Goal: Communication & Community: Participate in discussion

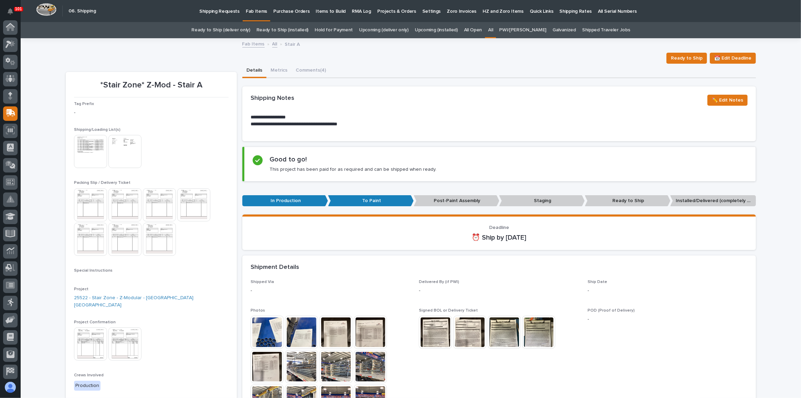
scroll to position [53, 0]
click at [243, 27] on link "Ready to Ship (deliver only)" at bounding box center [220, 30] width 59 height 16
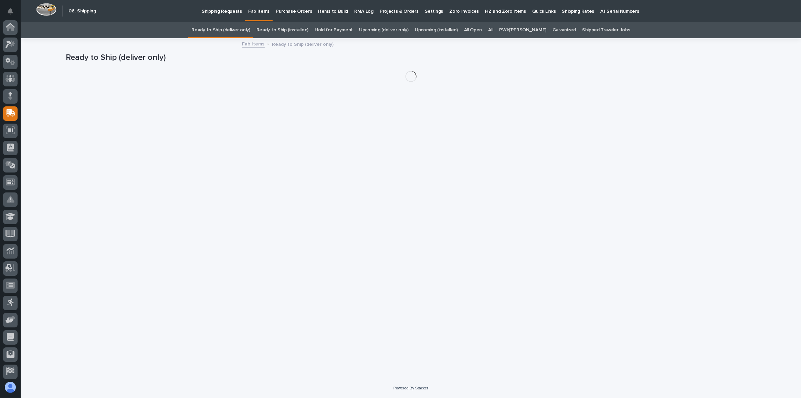
scroll to position [53, 0]
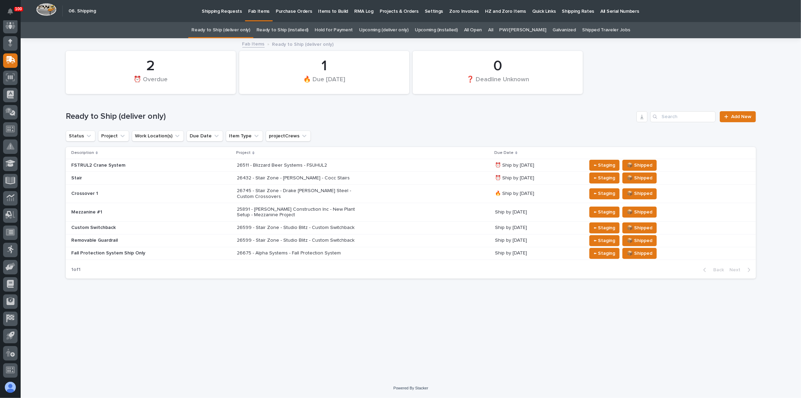
click at [417, 224] on div "26599 - Stair Zone - Studio Blitz - Custom Switchback" at bounding box center [363, 227] width 253 height 11
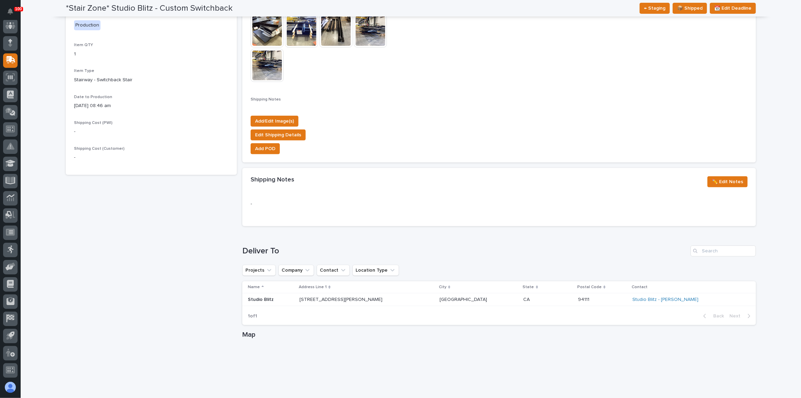
scroll to position [282, 0]
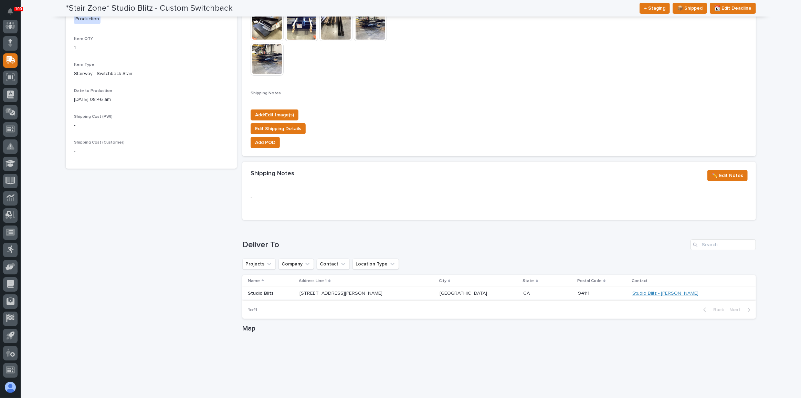
click at [660, 292] on link "Studio Blitz - [PERSON_NAME]" at bounding box center [665, 293] width 66 height 6
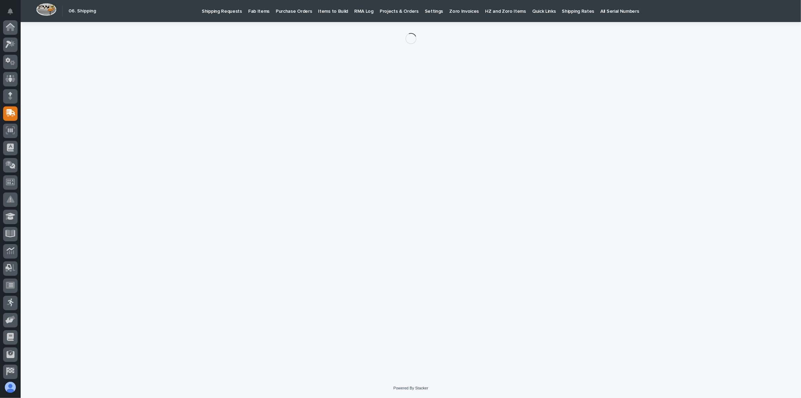
scroll to position [53, 0]
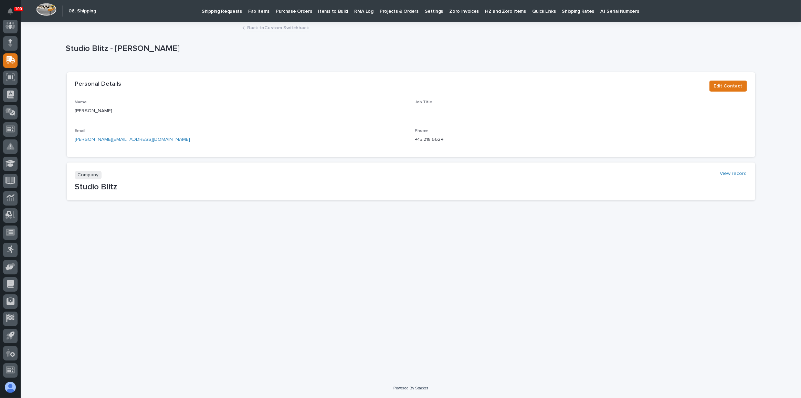
click at [284, 27] on link "Back to Custom Switchback" at bounding box center [278, 27] width 62 height 8
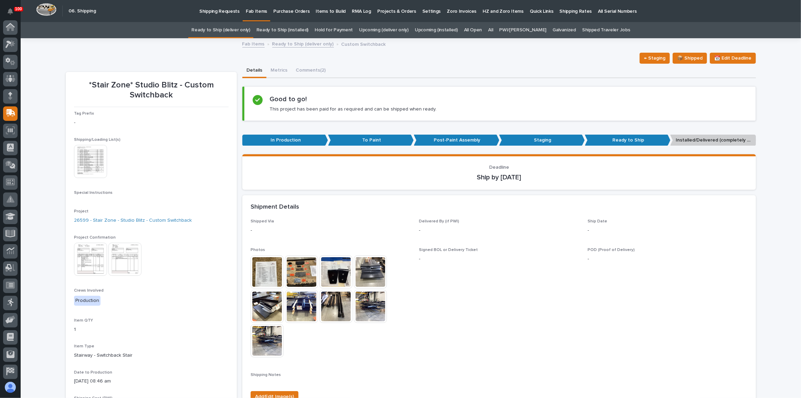
scroll to position [53, 0]
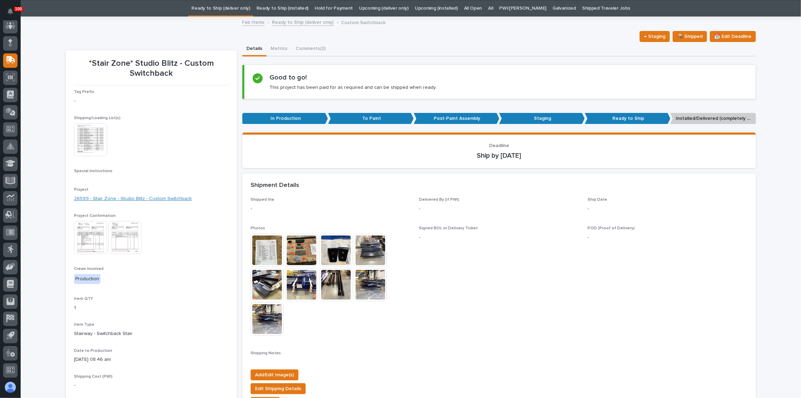
click at [166, 200] on link "26599 - Stair Zone - Studio Blitz - Custom Switchback" at bounding box center [133, 198] width 118 height 7
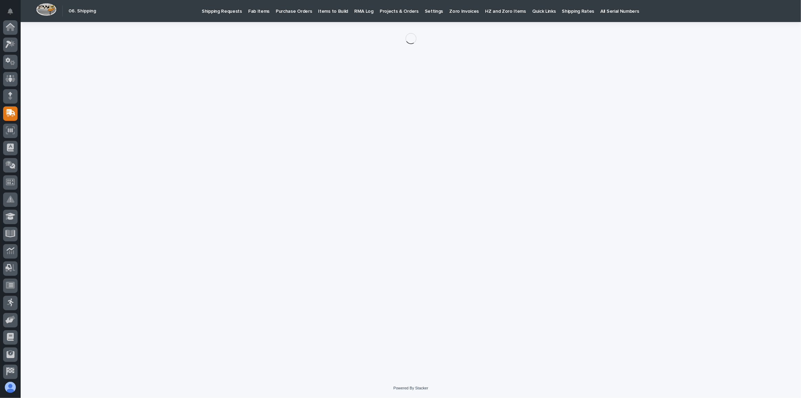
scroll to position [53, 0]
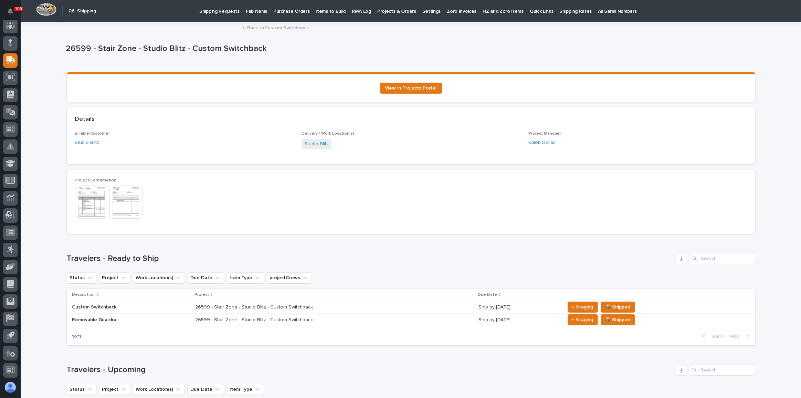
click at [268, 28] on link "Back to Custom Switchback" at bounding box center [278, 27] width 62 height 8
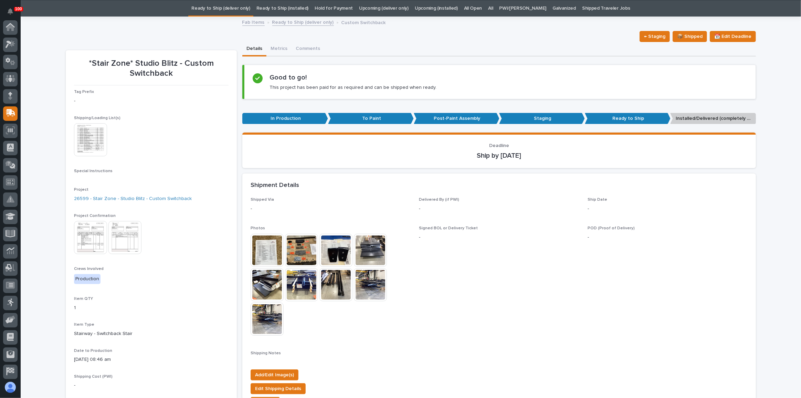
scroll to position [53, 0]
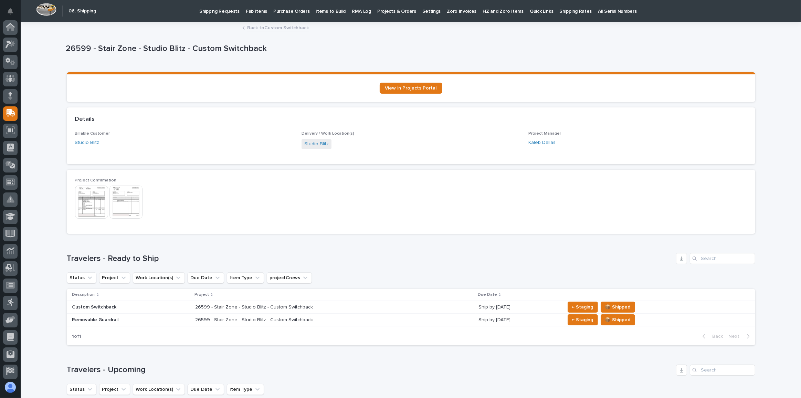
scroll to position [53, 0]
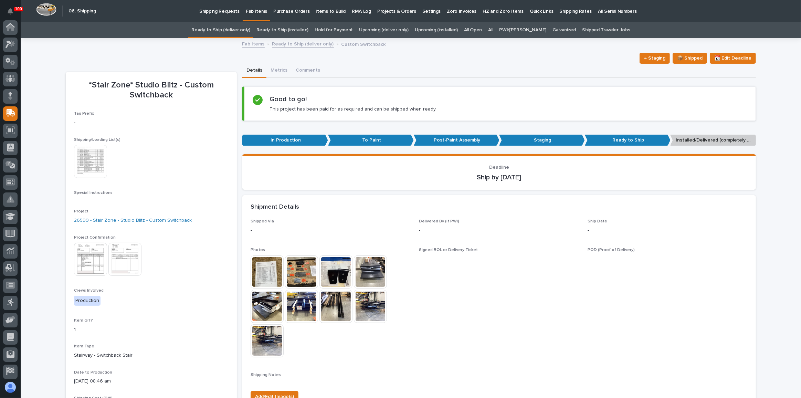
scroll to position [22, 0]
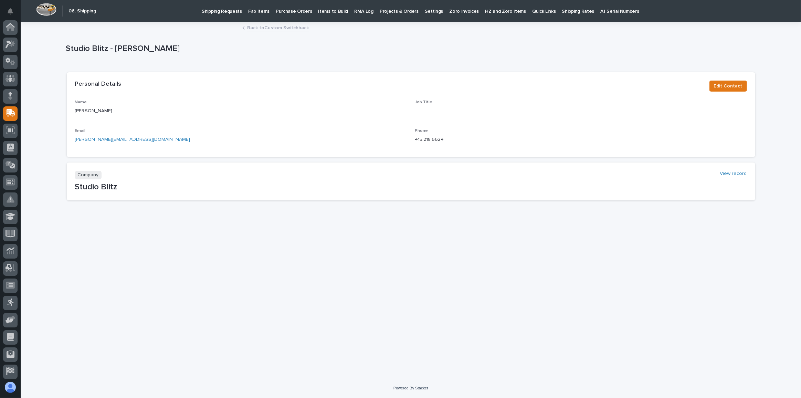
scroll to position [53, 0]
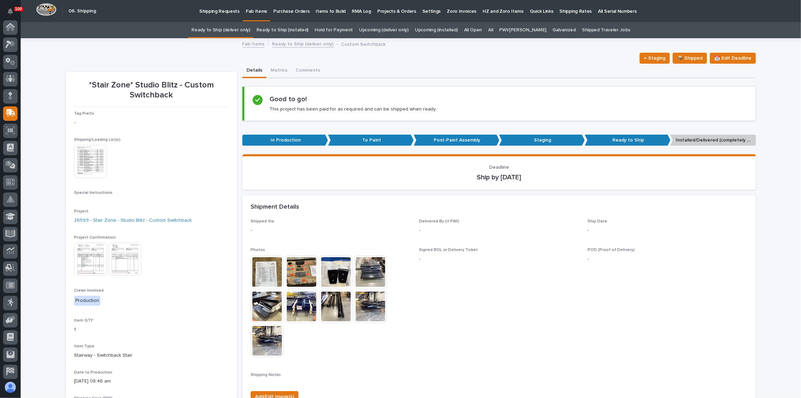
scroll to position [22, 0]
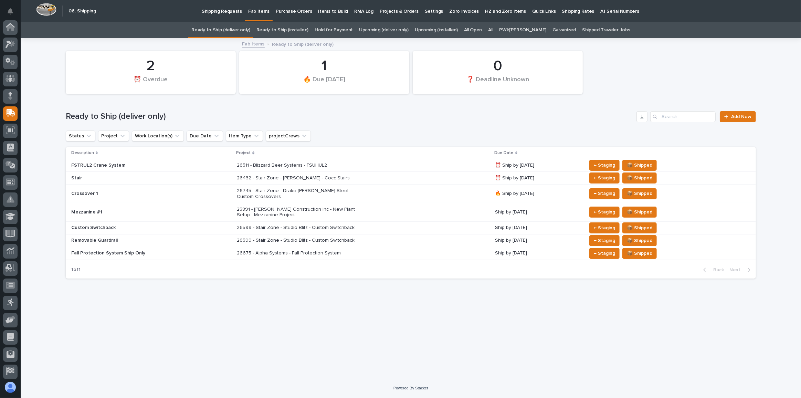
scroll to position [53, 0]
click at [493, 32] on link "All" at bounding box center [490, 30] width 5 height 16
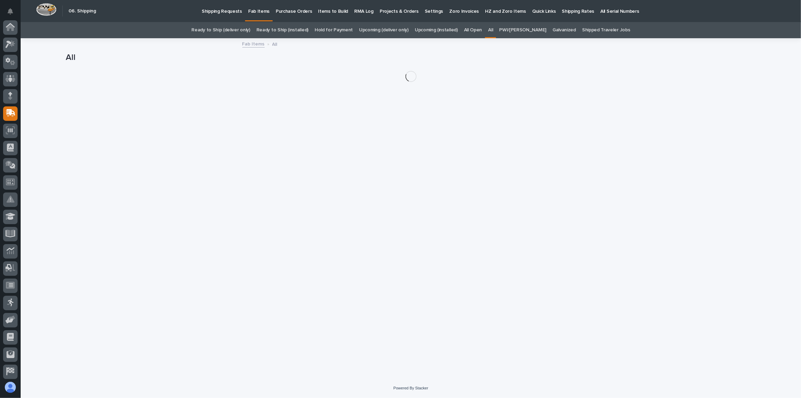
scroll to position [53, 0]
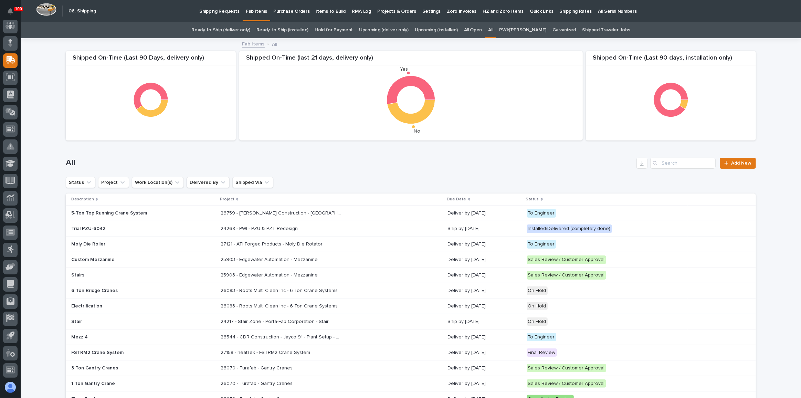
click at [669, 169] on div "All Add New" at bounding box center [411, 160] width 690 height 33
click at [671, 164] on input "Search" at bounding box center [682, 163] width 65 height 11
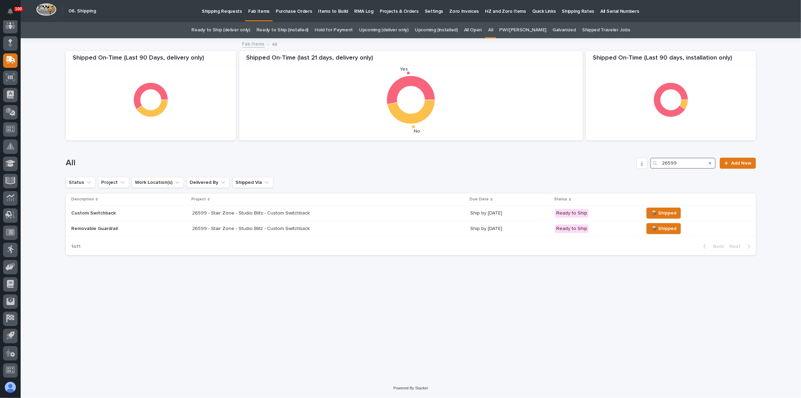
type input "26599"
click at [320, 211] on div "26599 - Stair Zone - Studio Blitz - Custom Switchback 26599 - Stair Zone - Stud…" at bounding box center [328, 213] width 273 height 11
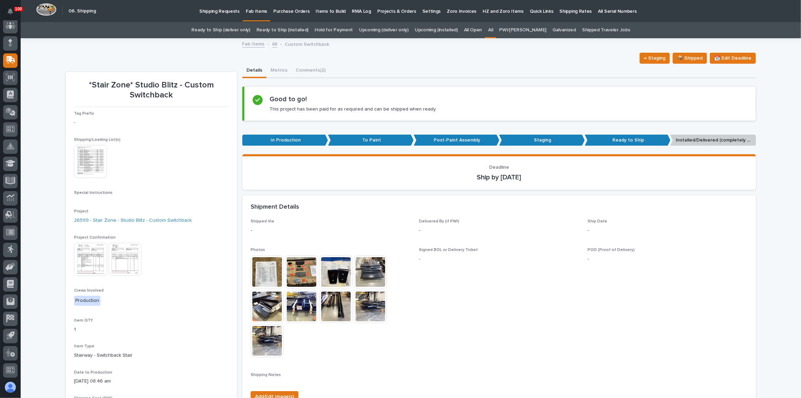
click at [231, 25] on link "Ready to Ship (deliver only)" at bounding box center [220, 30] width 59 height 16
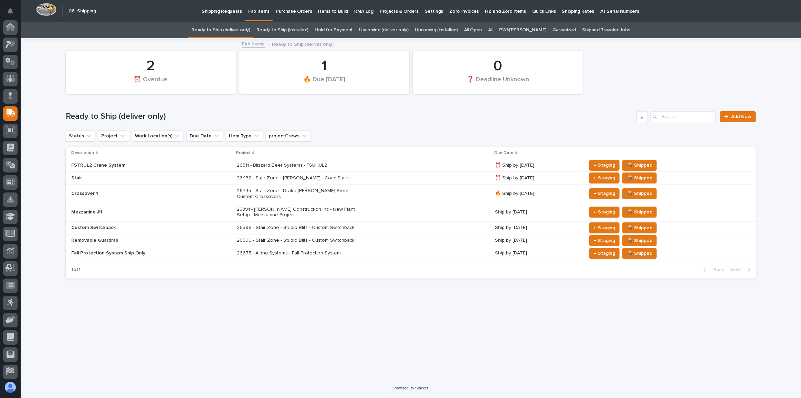
scroll to position [53, 0]
click at [399, 31] on link "Upcoming (deliver only)" at bounding box center [384, 30] width 50 height 16
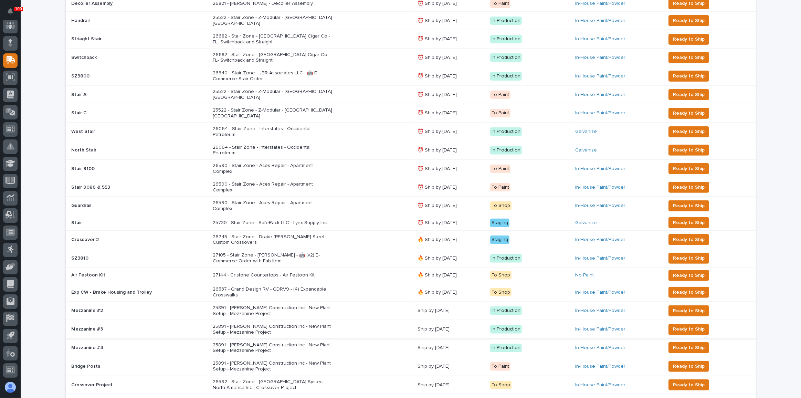
scroll to position [219, 0]
click at [368, 231] on div "26745 - Stair Zone - Drake [PERSON_NAME] Steel - Custom Crossovers" at bounding box center [312, 239] width 199 height 17
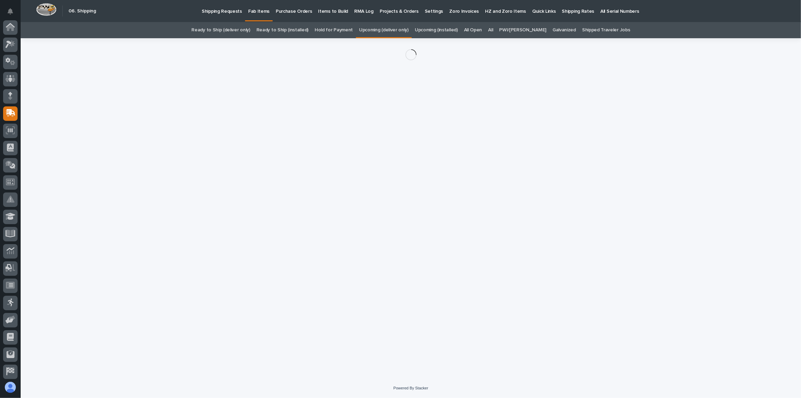
scroll to position [53, 0]
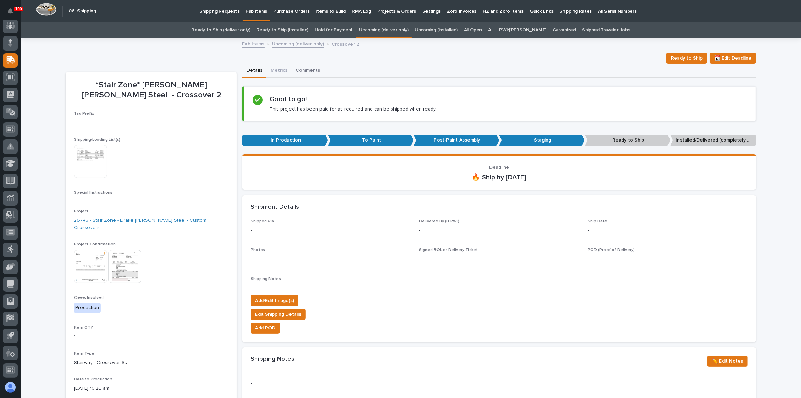
click at [304, 70] on button "Comments" at bounding box center [307, 71] width 33 height 14
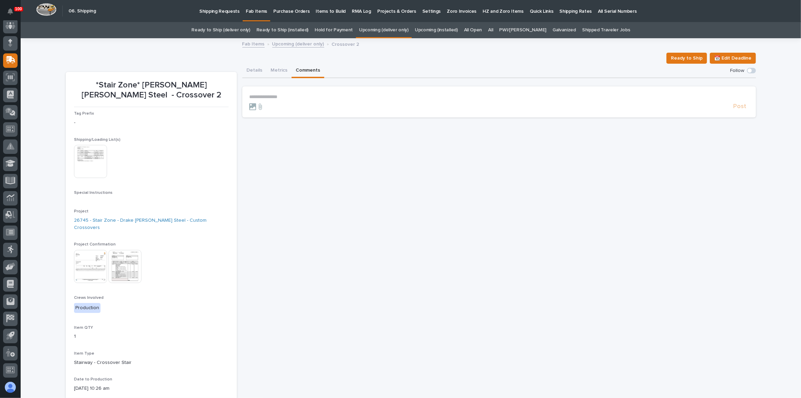
click at [300, 91] on section "**********" at bounding box center [498, 101] width 513 height 31
click at [299, 95] on p "**********" at bounding box center [499, 97] width 500 height 6
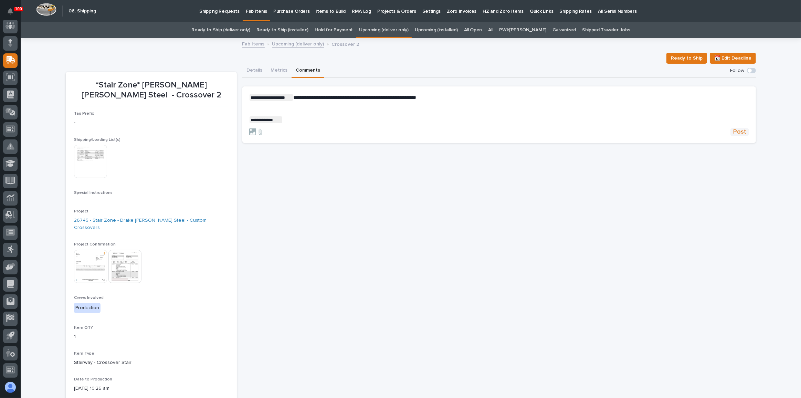
click at [733, 130] on span "Post" at bounding box center [739, 132] width 13 height 8
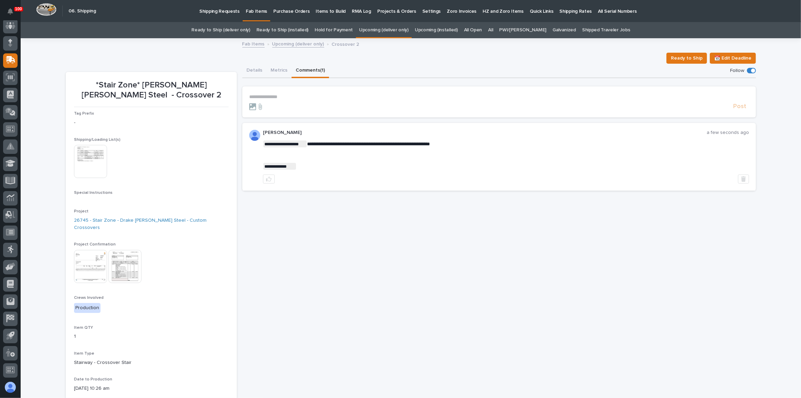
click at [228, 29] on link "Ready to Ship (deliver only)" at bounding box center [220, 30] width 59 height 16
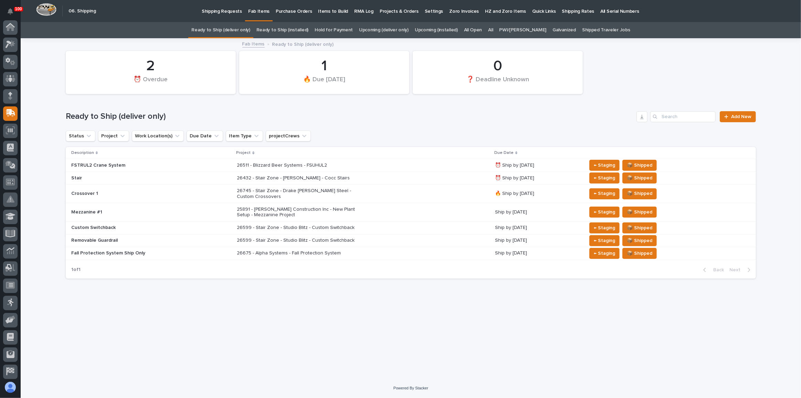
scroll to position [53, 0]
click at [384, 171] on div "26511 - Blizzard Beer Systems - FSUHUL2" at bounding box center [363, 165] width 253 height 11
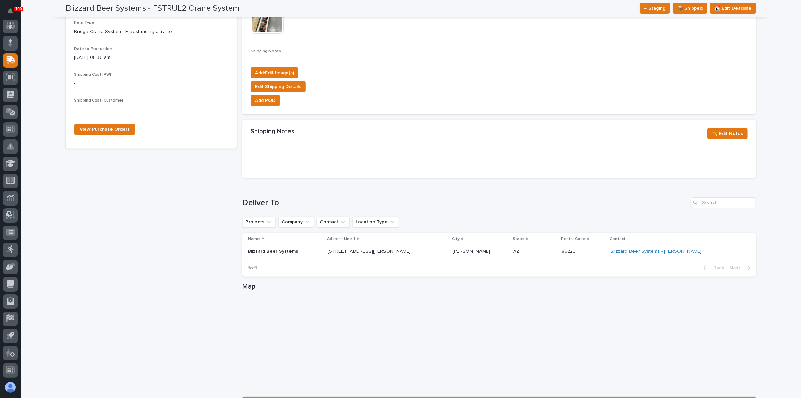
scroll to position [344, 0]
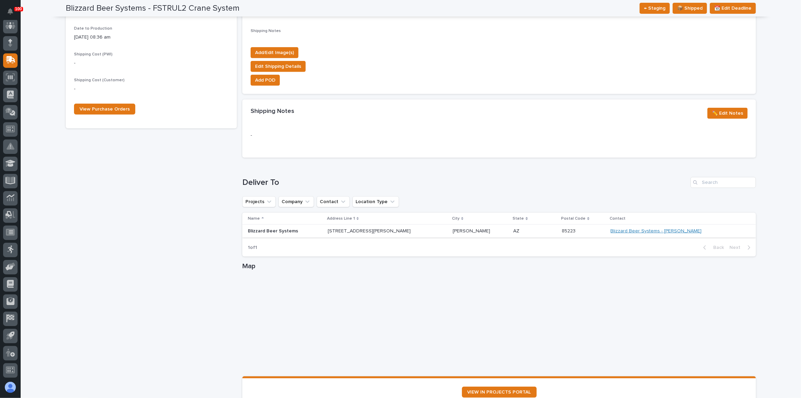
click at [663, 229] on link "Blizzard Beer Systems - [PERSON_NAME]" at bounding box center [656, 231] width 91 height 6
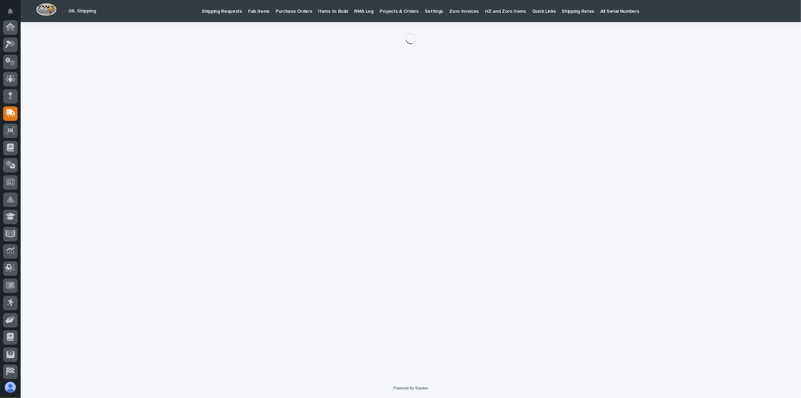
scroll to position [53, 0]
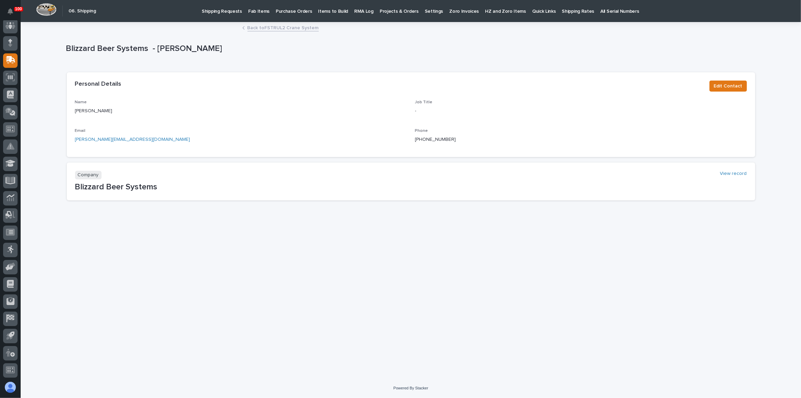
click at [284, 28] on link "Back to FSTRUL2 Crane System" at bounding box center [282, 27] width 71 height 8
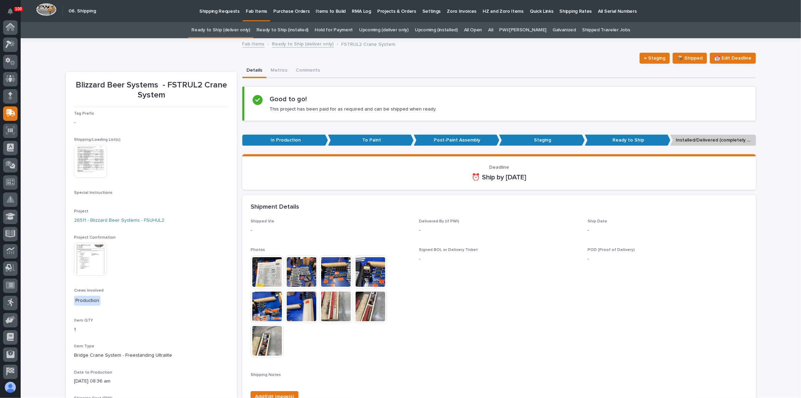
scroll to position [53, 0]
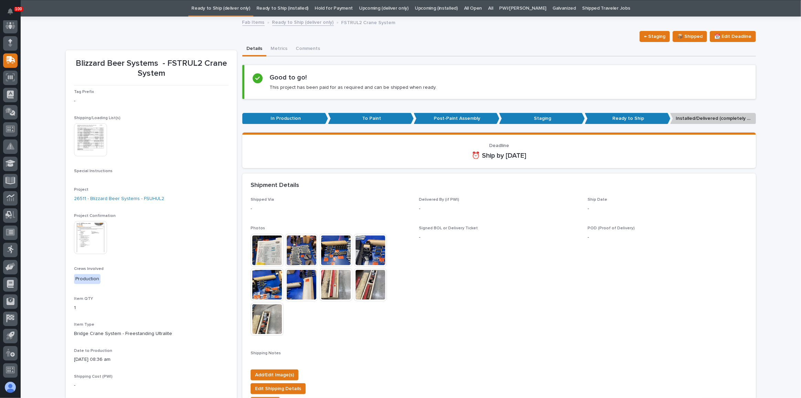
click at [93, 227] on img at bounding box center [90, 237] width 33 height 33
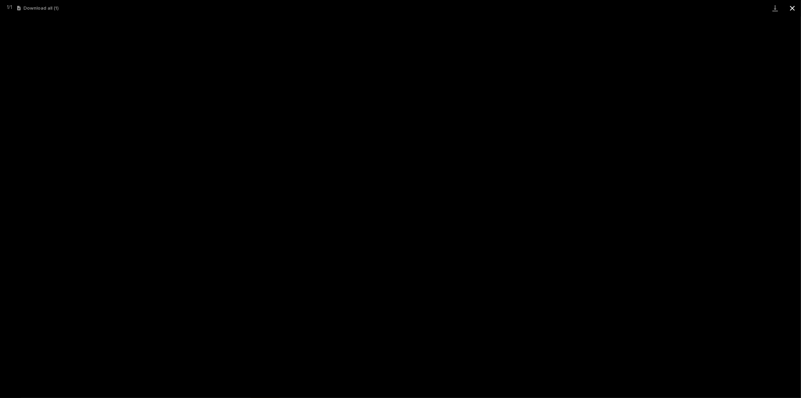
click at [791, 6] on button "Close gallery" at bounding box center [792, 8] width 17 height 16
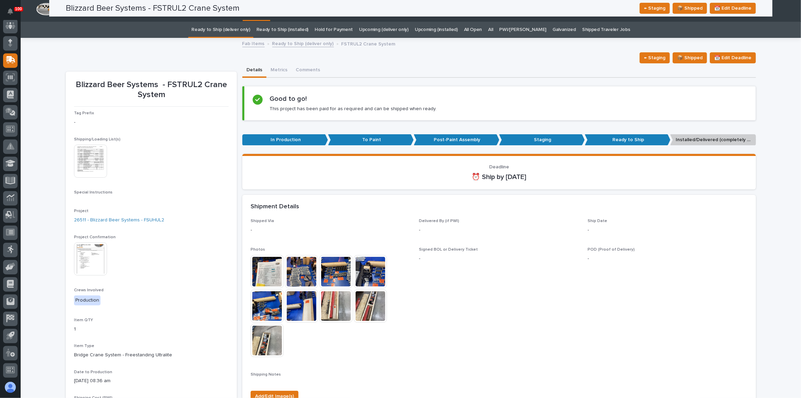
scroll to position [0, 0]
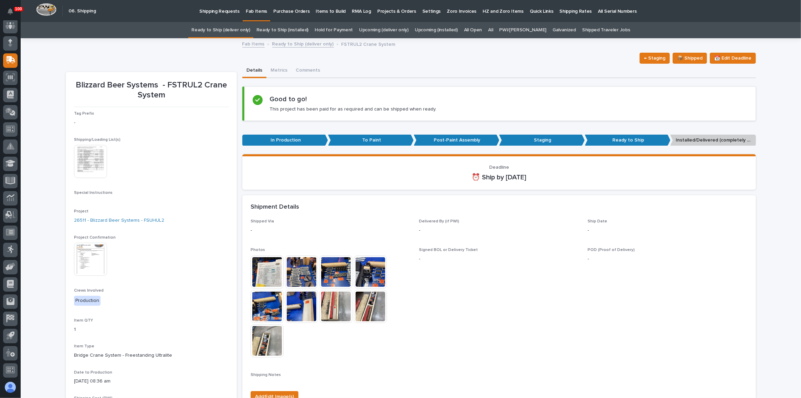
click at [82, 253] on img at bounding box center [90, 259] width 33 height 33
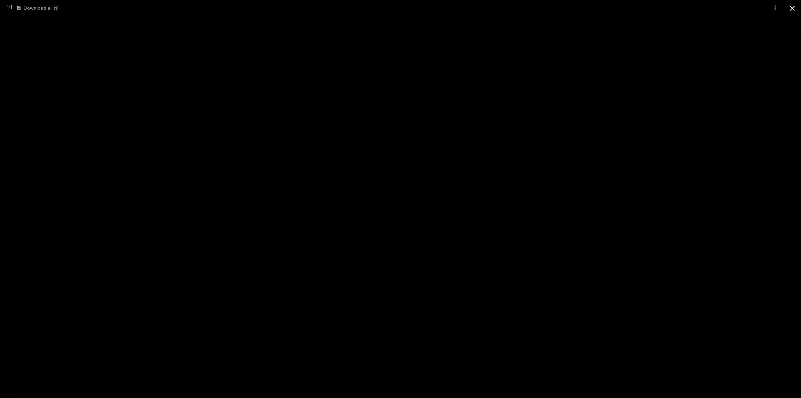
click at [792, 11] on button "Close gallery" at bounding box center [792, 8] width 17 height 16
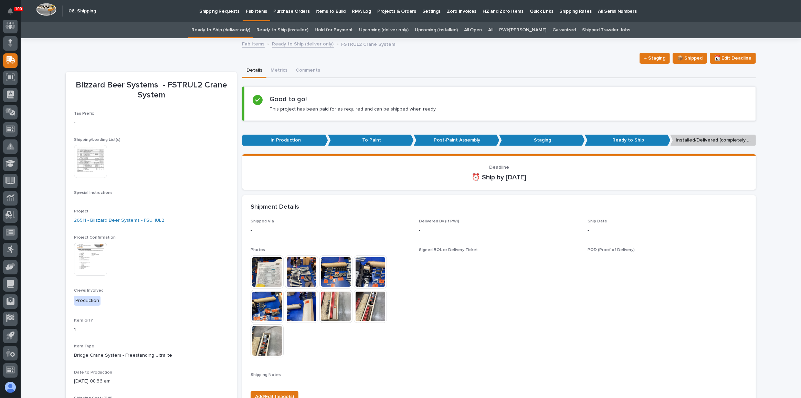
click at [89, 251] on img at bounding box center [90, 259] width 33 height 33
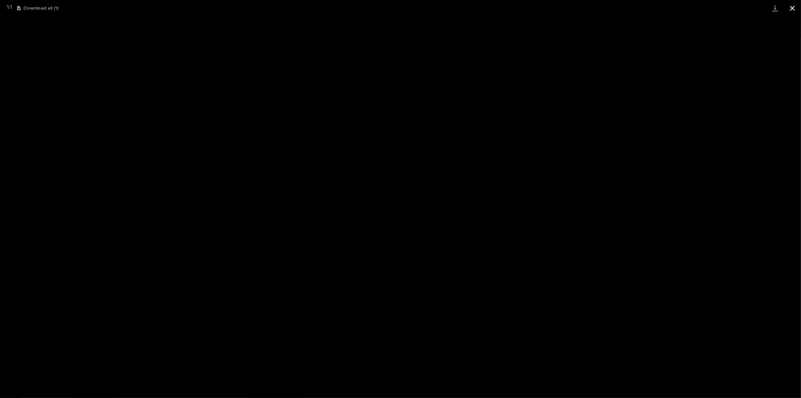
click at [790, 8] on button "Close gallery" at bounding box center [792, 8] width 17 height 16
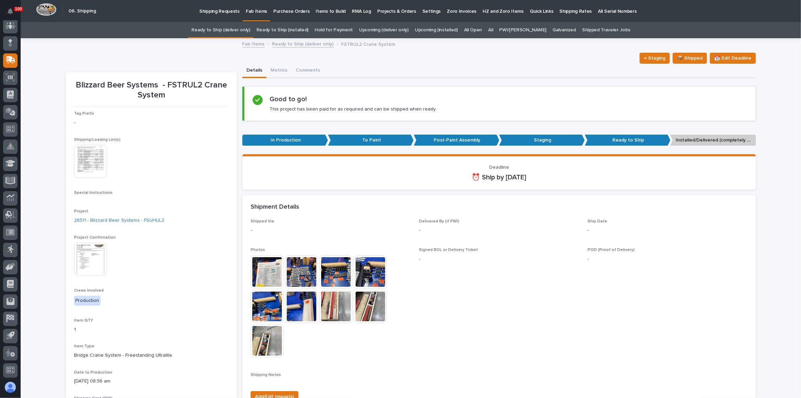
click at [86, 259] on img at bounding box center [90, 259] width 33 height 33
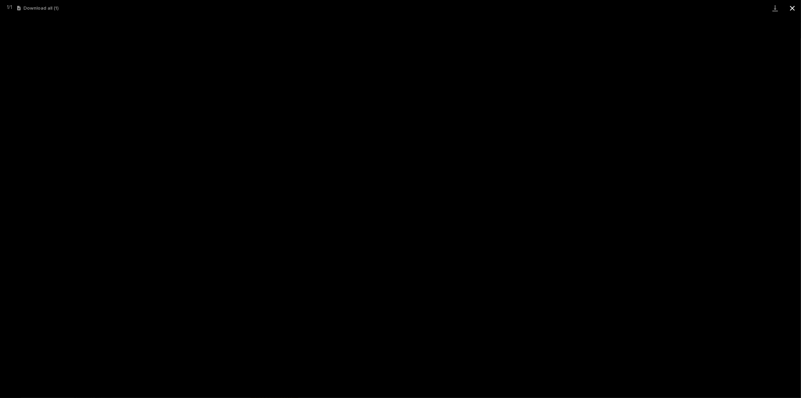
click at [797, 7] on button "Close gallery" at bounding box center [792, 8] width 17 height 16
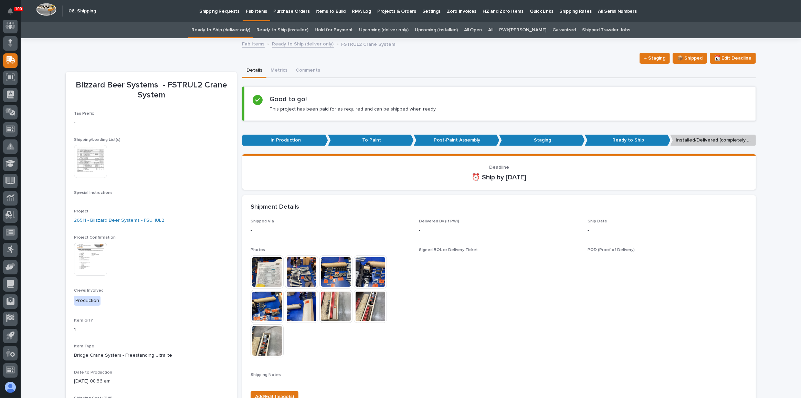
click at [228, 33] on link "Ready to Ship (deliver only)" at bounding box center [220, 30] width 59 height 16
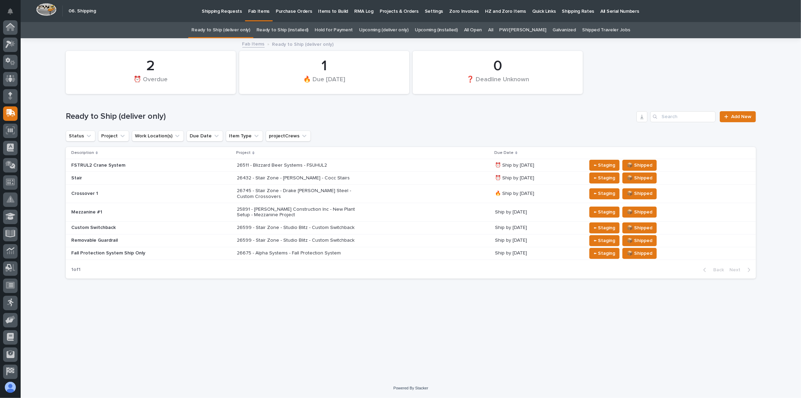
scroll to position [53, 0]
click at [224, 12] on p "Shipping Requests" at bounding box center [222, 7] width 40 height 14
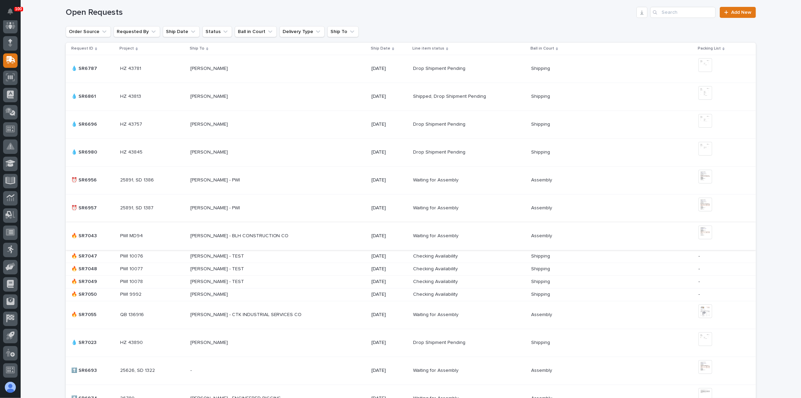
scroll to position [188, 0]
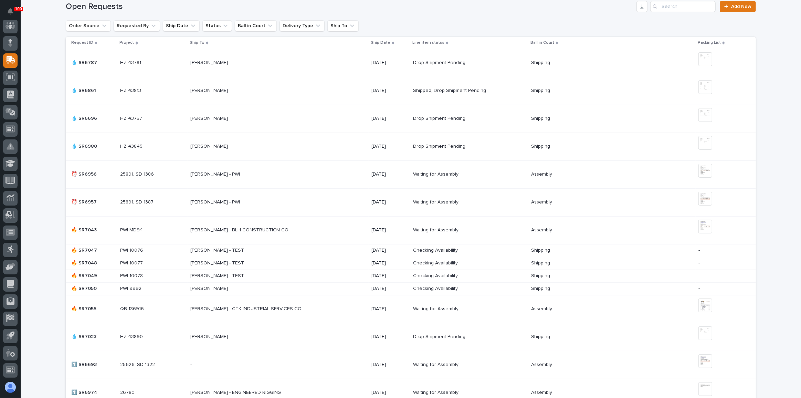
click at [339, 226] on div "[PERSON_NAME] - BLH CONSTRUCTION CO [PERSON_NAME] - BLH CONSTRUCTION CO" at bounding box center [278, 229] width 176 height 11
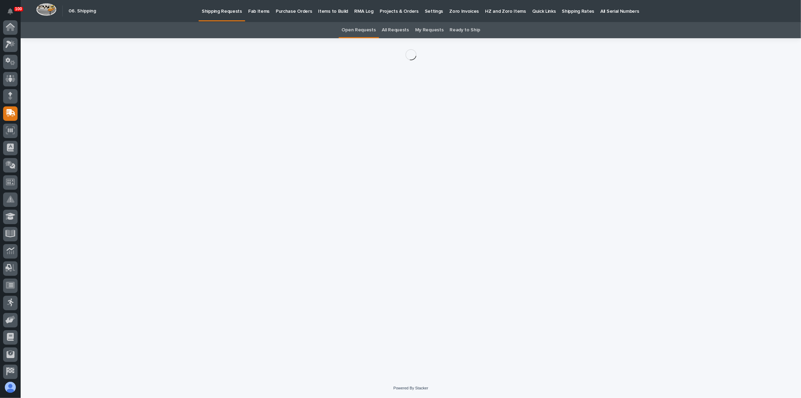
scroll to position [53, 0]
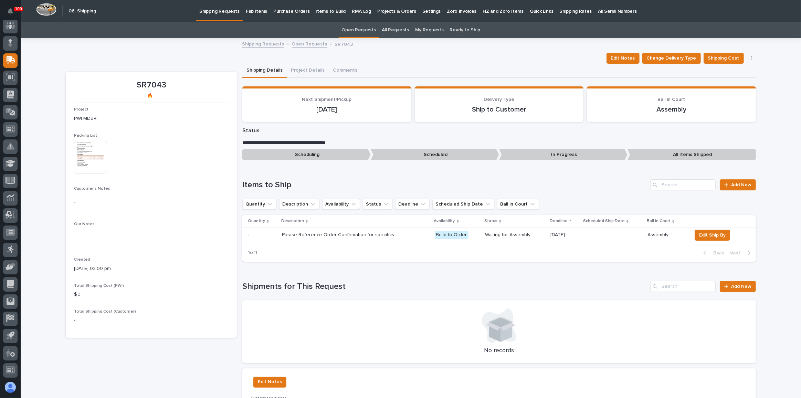
click at [89, 153] on img at bounding box center [90, 157] width 33 height 33
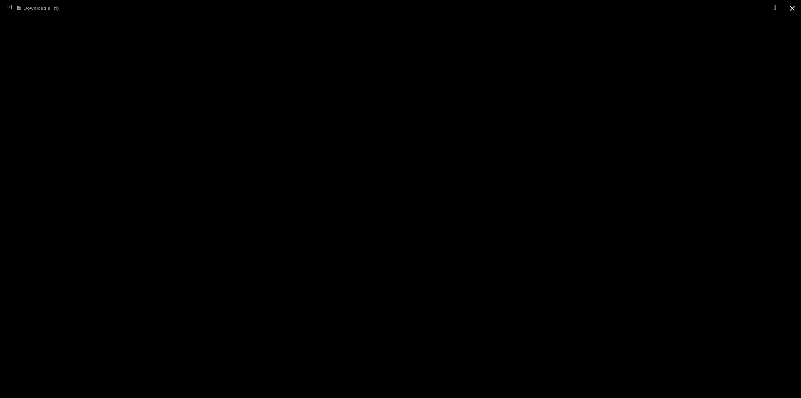
click at [793, 8] on button "Close gallery" at bounding box center [792, 8] width 17 height 16
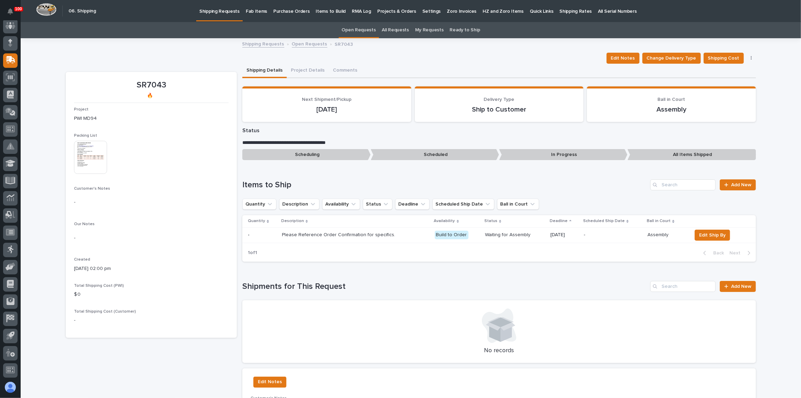
click at [210, 14] on link "Shipping Requests" at bounding box center [219, 10] width 46 height 20
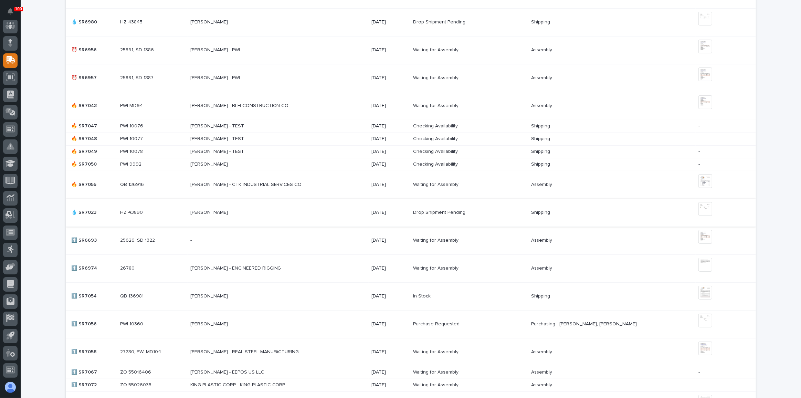
scroll to position [313, 0]
click at [338, 178] on div "[PERSON_NAME] - CTK INDUSTRIAL SERVICES CO [PERSON_NAME] - CTK INDUSTRIAL SERVI…" at bounding box center [278, 183] width 176 height 11
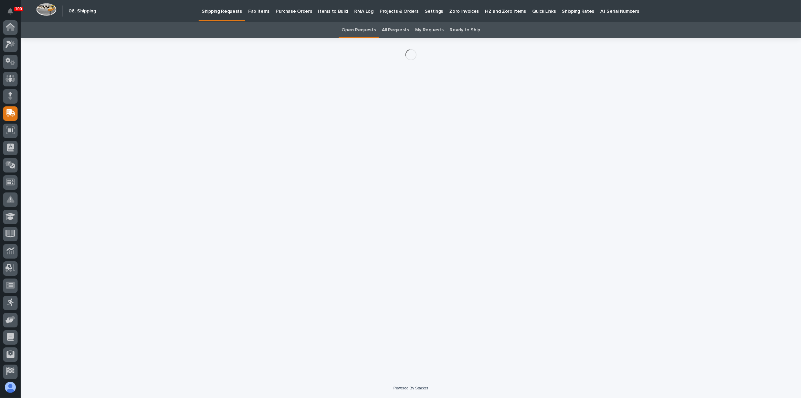
scroll to position [53, 0]
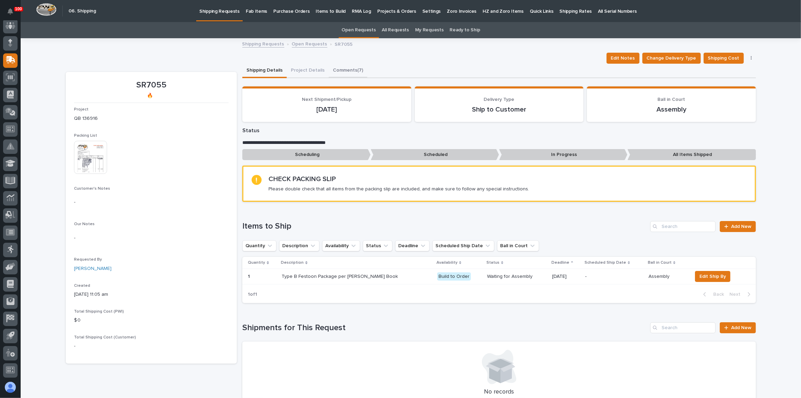
click at [342, 71] on button "Comments (7)" at bounding box center [348, 71] width 39 height 14
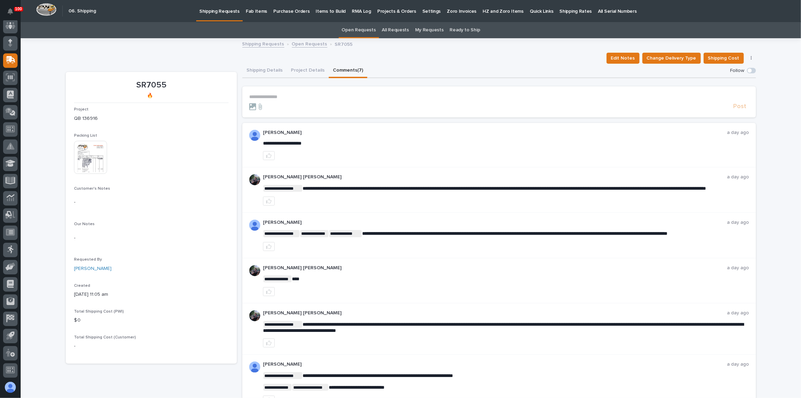
click at [206, 50] on div "**********" at bounding box center [411, 259] width 690 height 440
click at [211, 9] on p "Shipping Requests" at bounding box center [219, 7] width 40 height 14
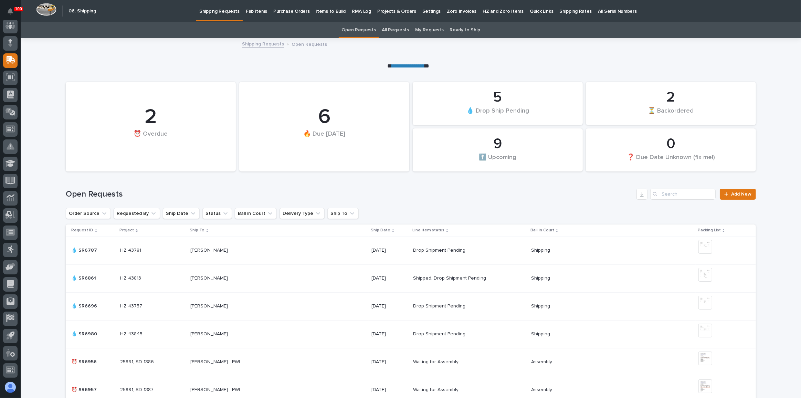
click at [396, 31] on link "All Requests" at bounding box center [395, 30] width 27 height 16
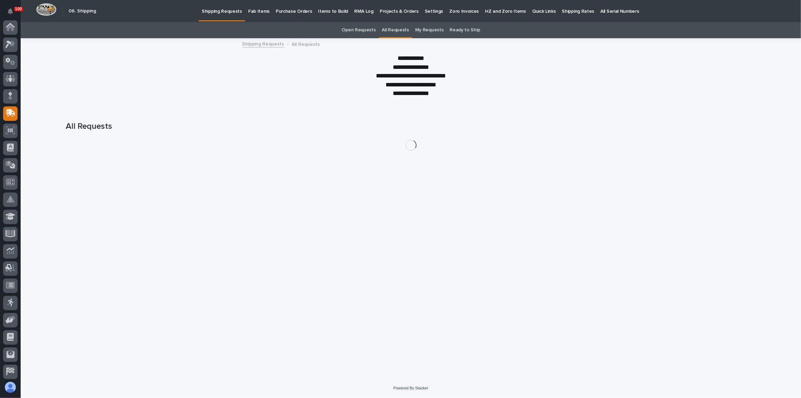
scroll to position [53, 0]
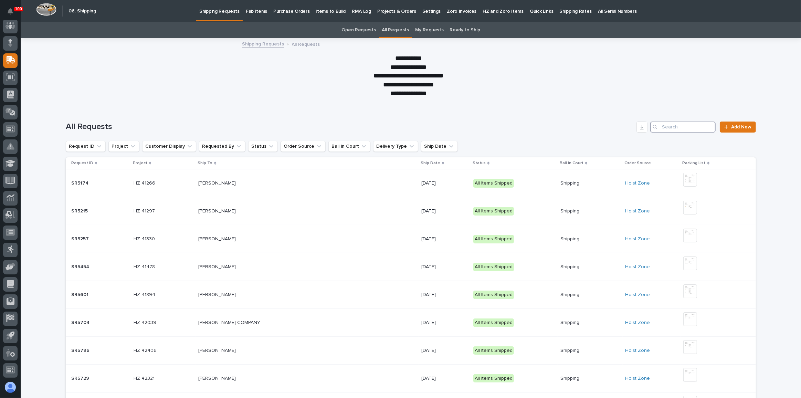
click at [692, 131] on input "Search" at bounding box center [682, 126] width 65 height 11
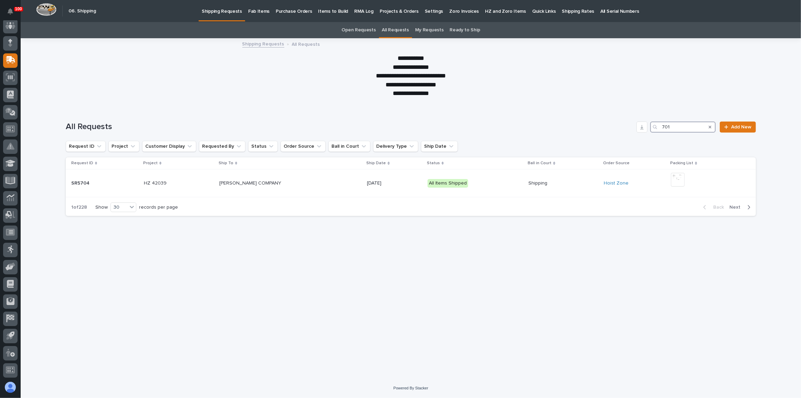
type input "7016"
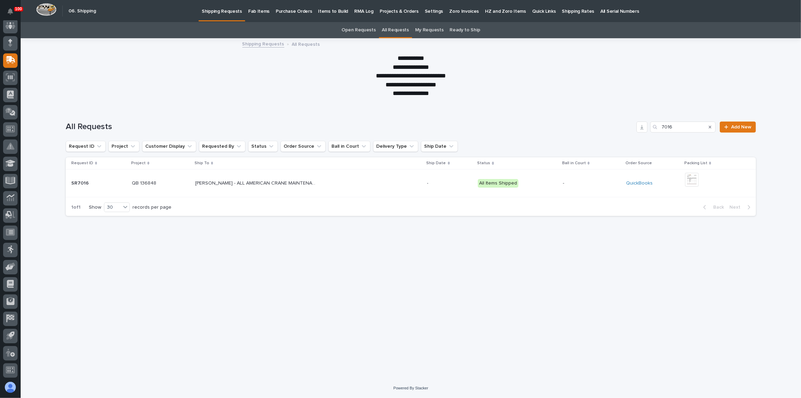
click at [361, 183] on div "[PERSON_NAME] - ALL AMERICAN CRANE MAINTENANCE [PERSON_NAME] - ALL AMERICAN CRA…" at bounding box center [308, 183] width 226 height 11
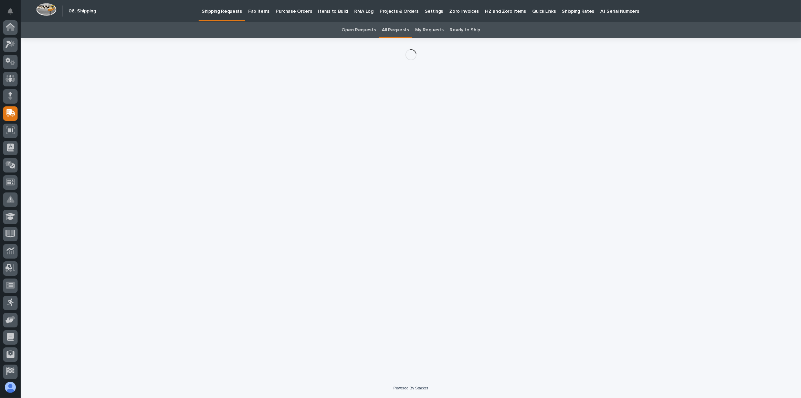
scroll to position [53, 0]
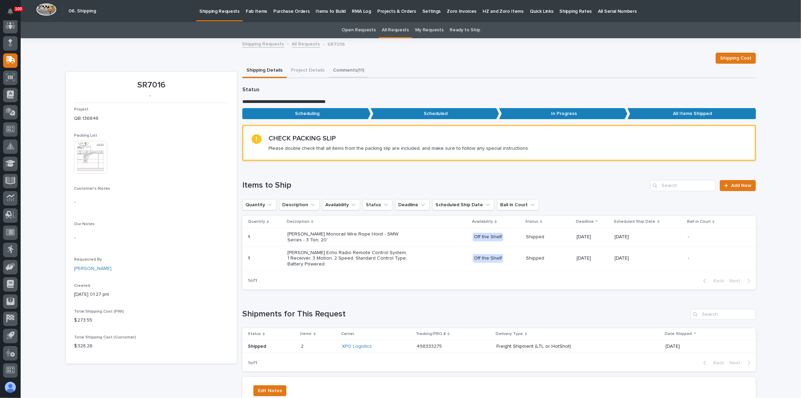
click at [342, 69] on button "Comments (11)" at bounding box center [349, 71] width 40 height 14
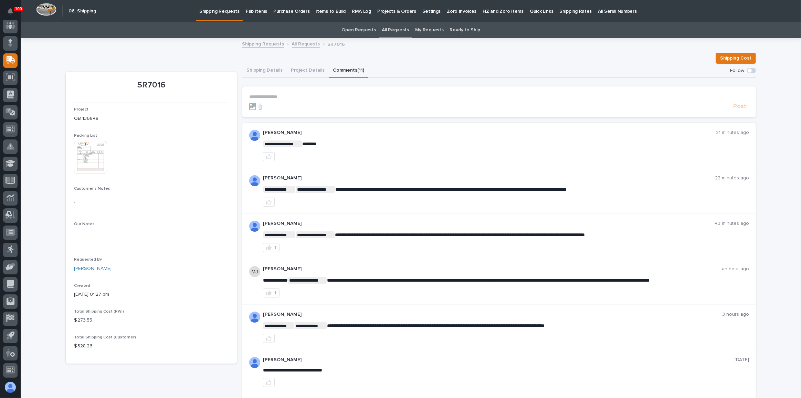
click at [271, 94] on p "**********" at bounding box center [499, 97] width 500 height 6
click at [155, 51] on div "**********" at bounding box center [411, 339] width 690 height 600
click at [276, 69] on button "Shipping Details" at bounding box center [264, 71] width 44 height 14
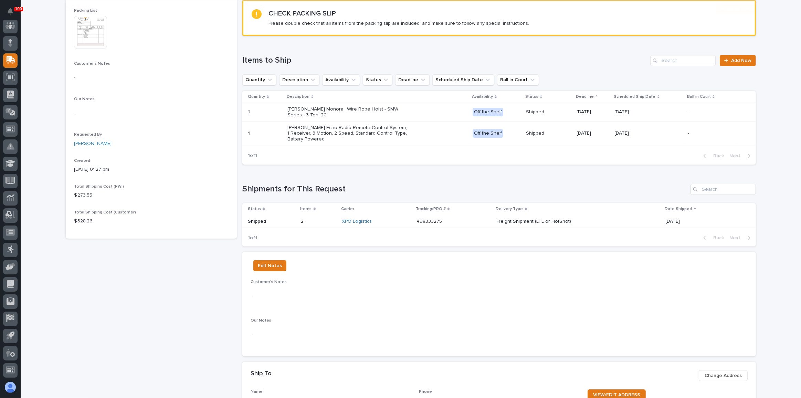
scroll to position [125, 0]
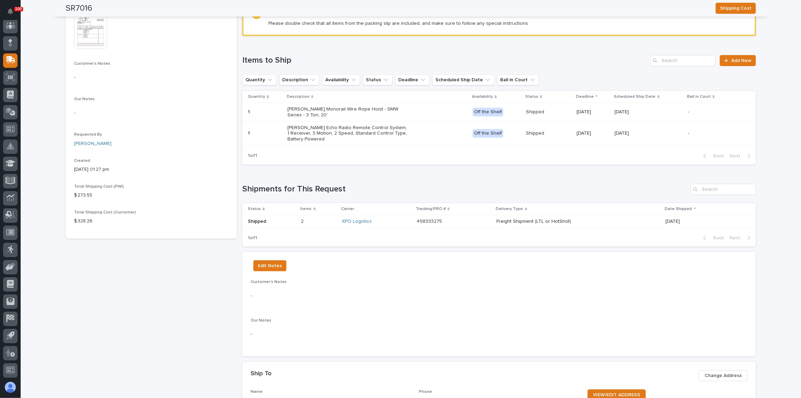
click at [381, 219] on div "XPO Logistics" at bounding box center [376, 222] width 69 height 6
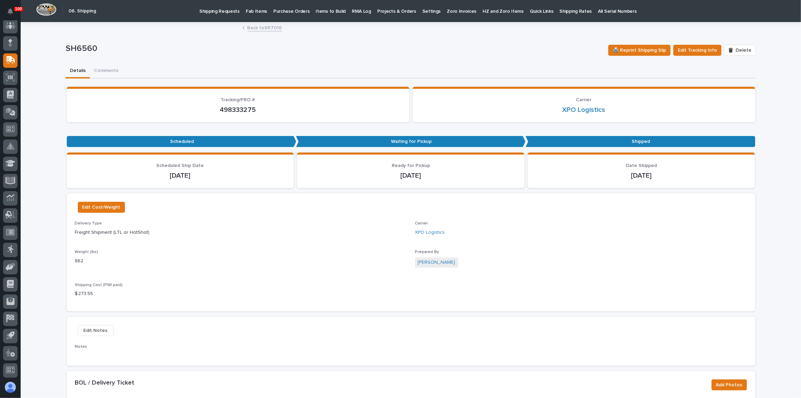
click at [268, 28] on link "Back to SR7016" at bounding box center [264, 27] width 35 height 8
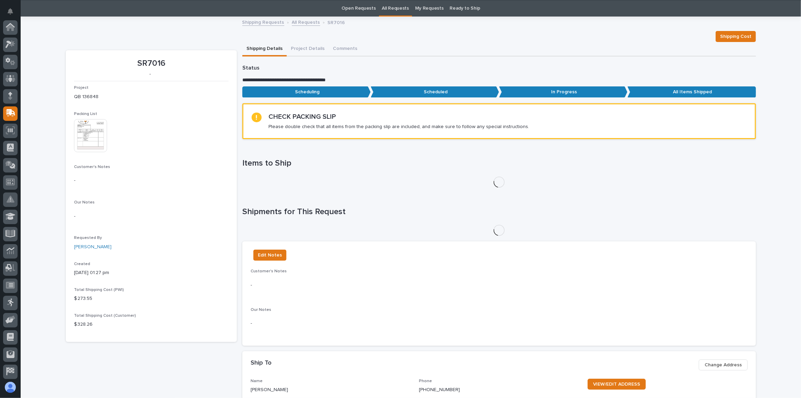
scroll to position [53, 0]
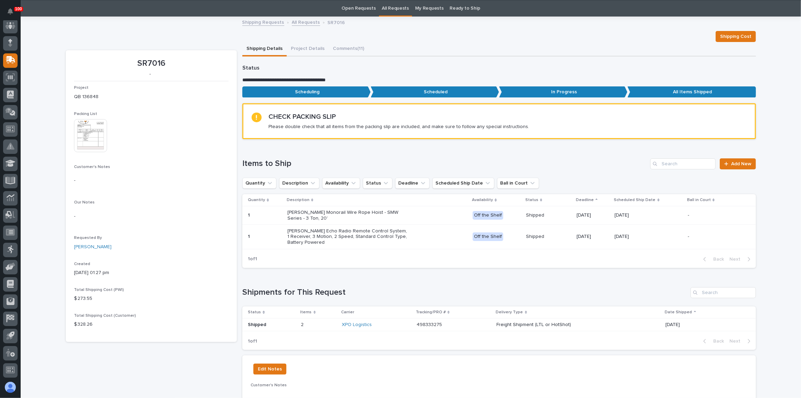
click at [85, 130] on img at bounding box center [90, 135] width 33 height 33
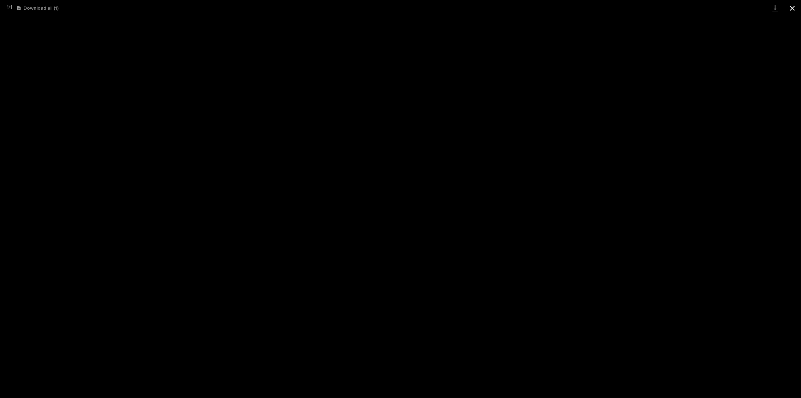
click at [795, 8] on button "Close gallery" at bounding box center [792, 8] width 17 height 16
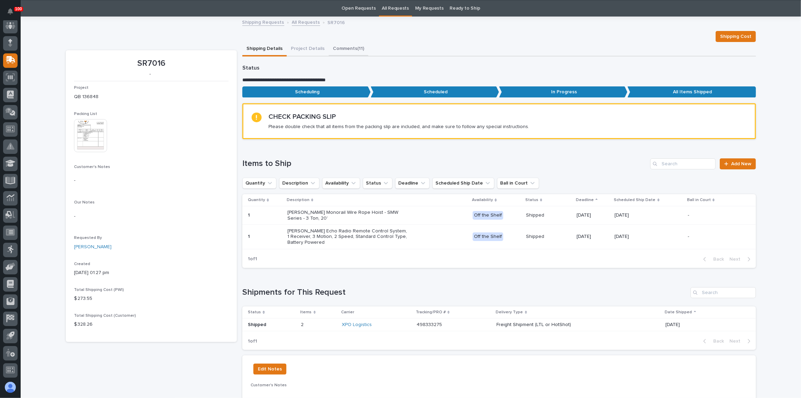
click at [334, 42] on button "Comments (11)" at bounding box center [349, 49] width 40 height 14
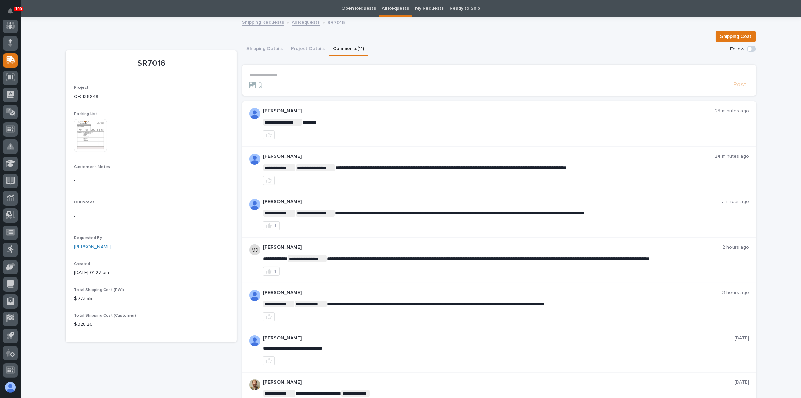
click at [293, 76] on p "**********" at bounding box center [499, 75] width 500 height 6
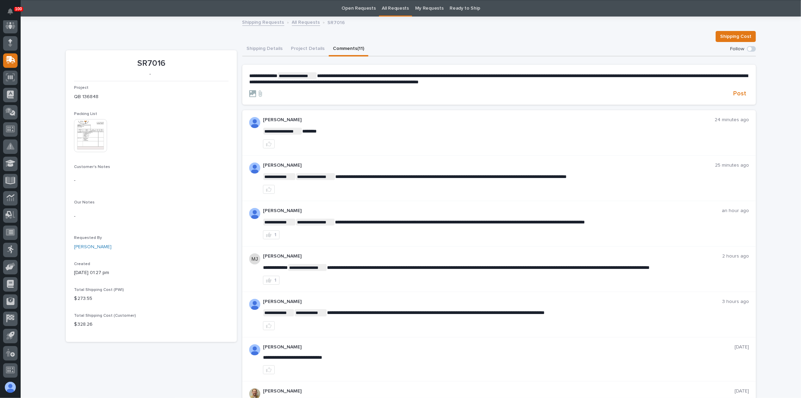
click at [503, 74] on span "**********" at bounding box center [498, 78] width 498 height 11
click at [518, 75] on span "**********" at bounding box center [498, 78] width 498 height 11
click at [79, 139] on img at bounding box center [90, 135] width 33 height 33
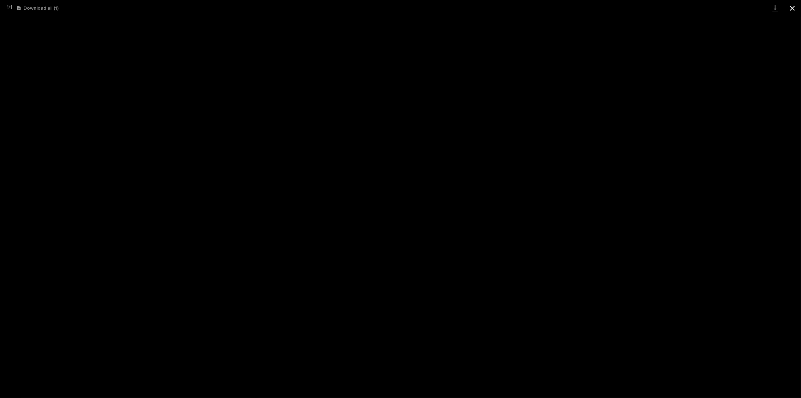
click at [794, 7] on button "Close gallery" at bounding box center [792, 8] width 17 height 16
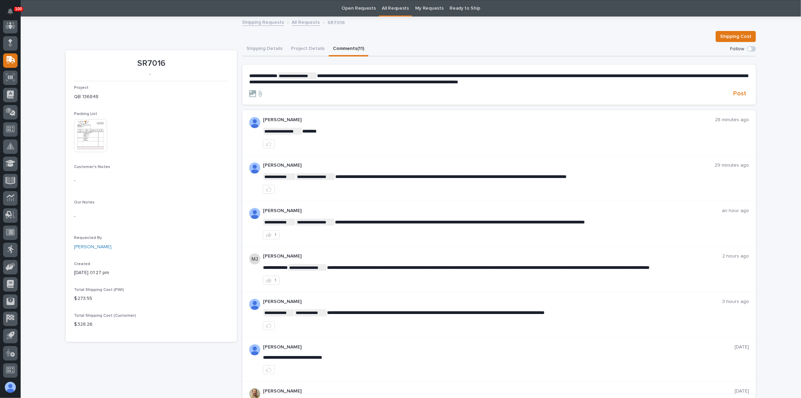
click at [85, 138] on img at bounding box center [90, 135] width 33 height 33
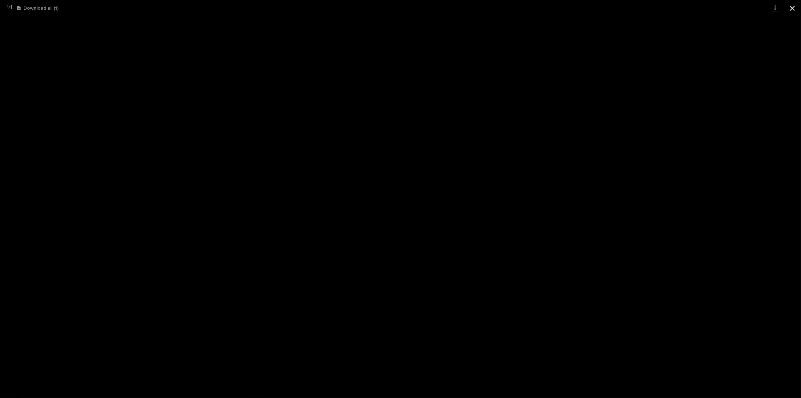
click at [791, 10] on button "Close gallery" at bounding box center [792, 8] width 17 height 16
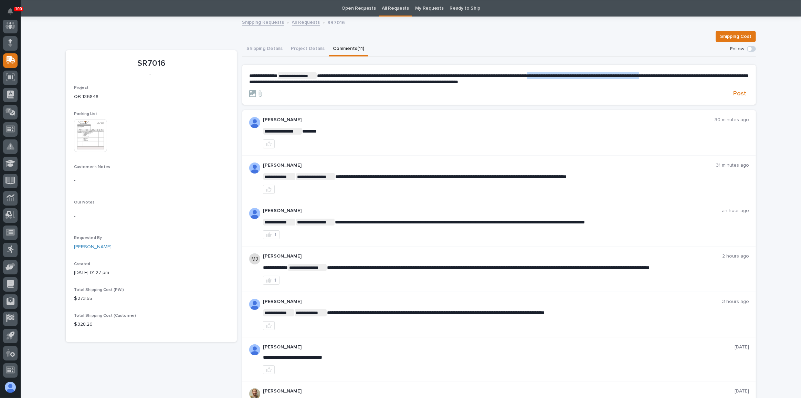
drag, startPoint x: 709, startPoint y: 74, endPoint x: 579, endPoint y: 76, distance: 129.4
click at [579, 76] on span "**********" at bounding box center [498, 78] width 498 height 11
click at [567, 82] on p "**********" at bounding box center [499, 78] width 500 height 13
click at [736, 91] on span "Post" at bounding box center [739, 94] width 13 height 8
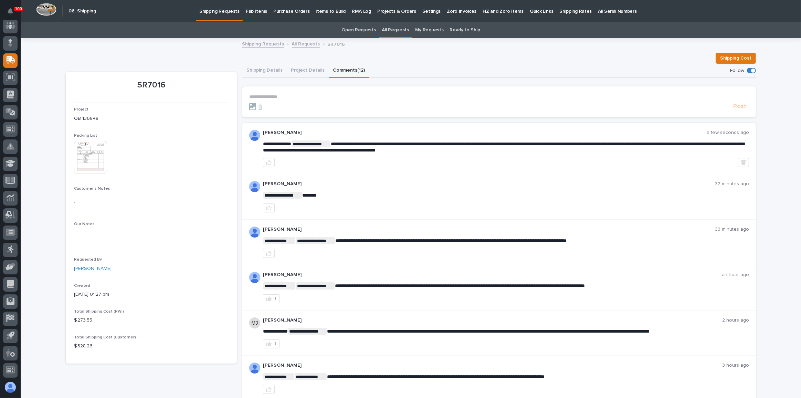
click at [209, 13] on p "Shipping Requests" at bounding box center [219, 7] width 40 height 14
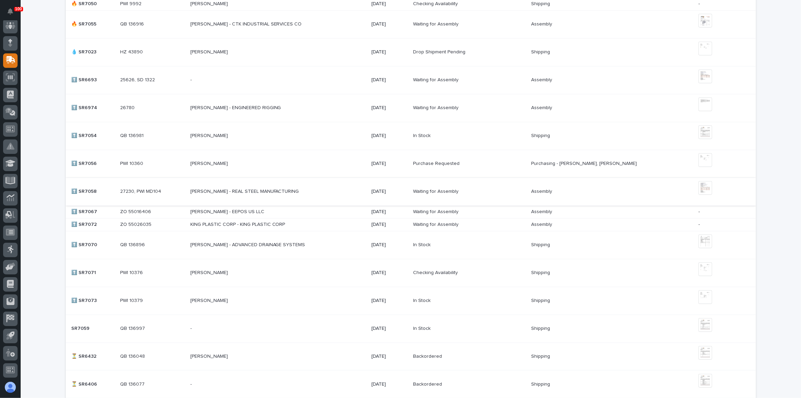
scroll to position [500, 0]
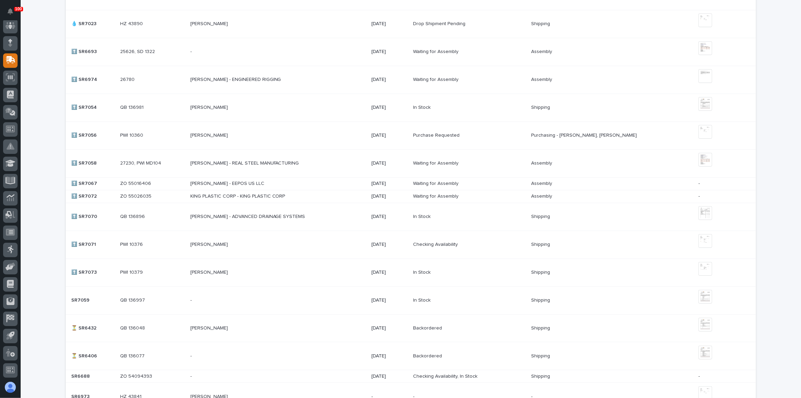
click at [341, 159] on div "[PERSON_NAME] - REAL STEEL MANUFACTURING [PERSON_NAME] - REAL STEEL MANUFACTURI…" at bounding box center [278, 163] width 176 height 11
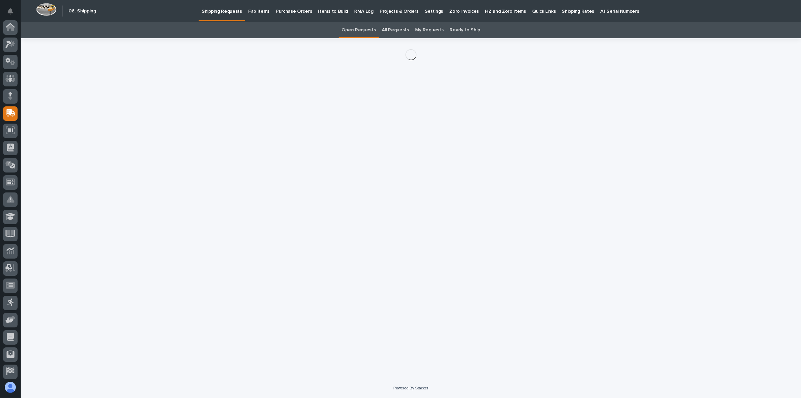
scroll to position [53, 0]
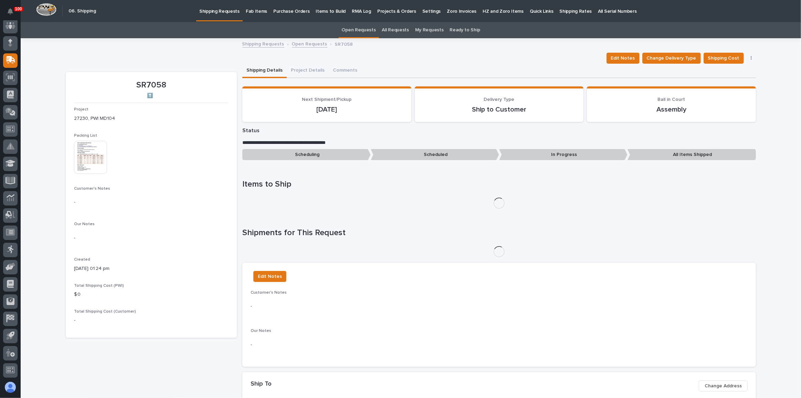
click at [96, 165] on img at bounding box center [90, 157] width 33 height 33
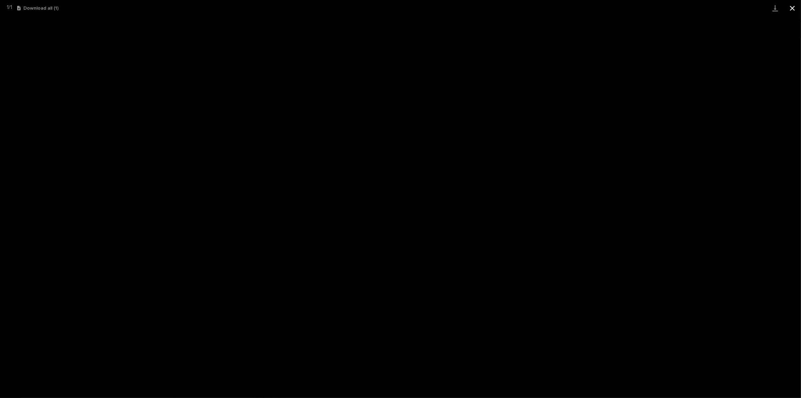
click at [794, 7] on button "Close gallery" at bounding box center [792, 8] width 17 height 16
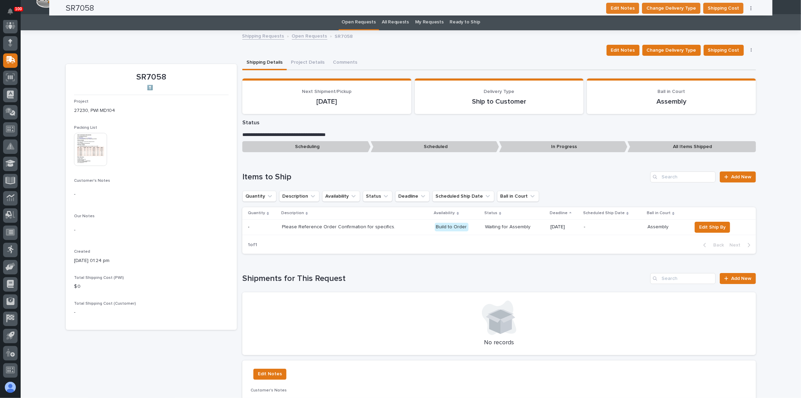
scroll to position [0, 0]
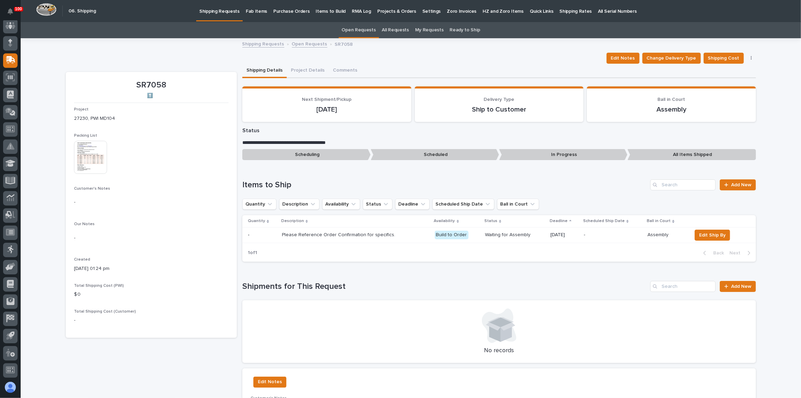
click at [215, 14] on p "Shipping Requests" at bounding box center [219, 7] width 40 height 14
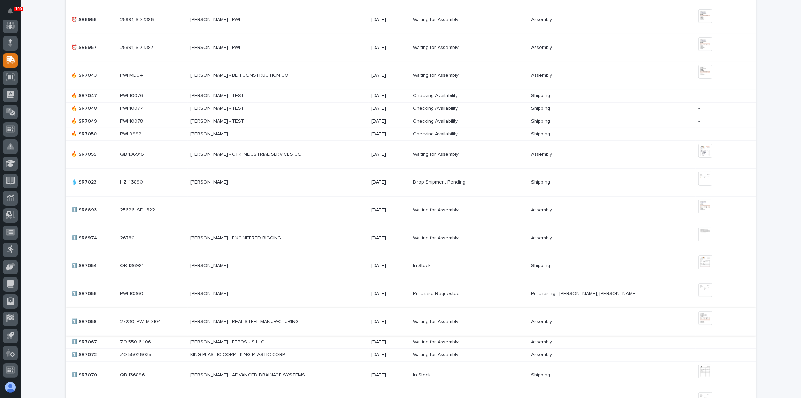
scroll to position [313, 0]
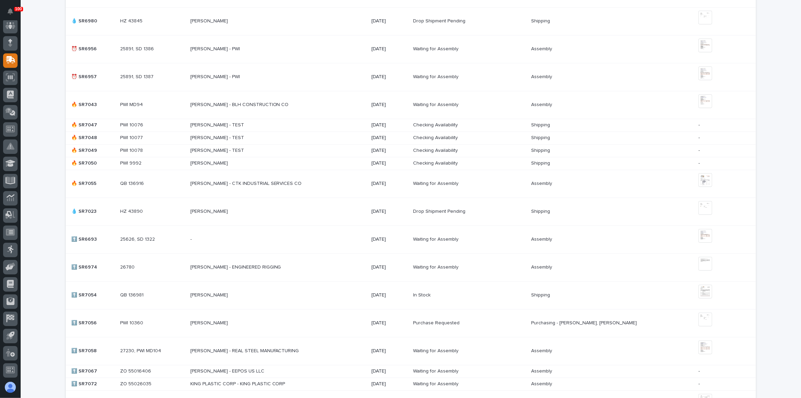
click at [288, 236] on p at bounding box center [250, 239] width 120 height 6
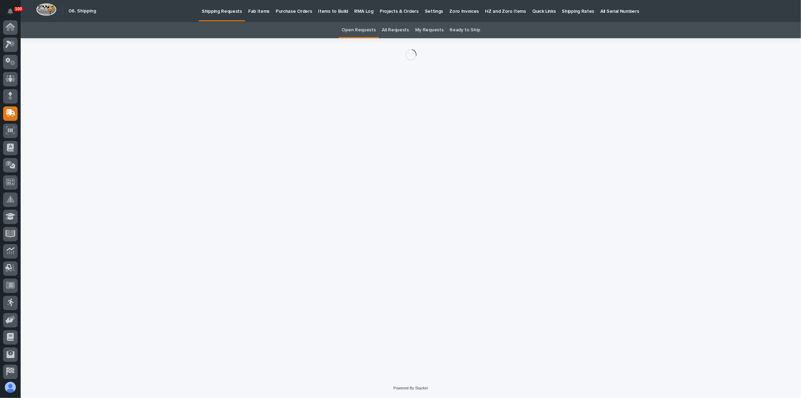
scroll to position [53, 0]
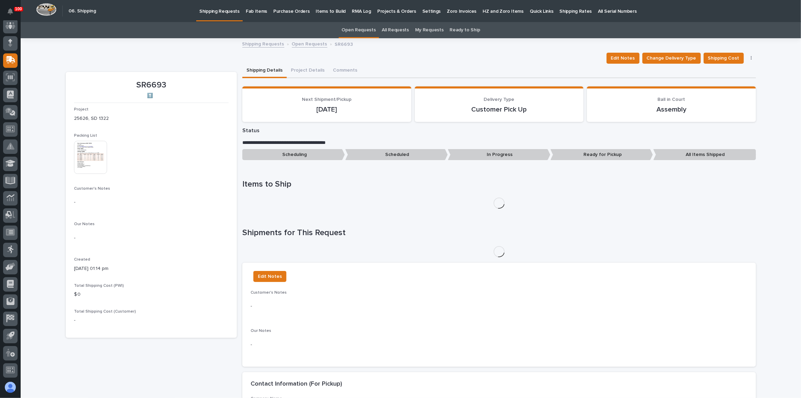
click at [93, 165] on img at bounding box center [90, 157] width 33 height 33
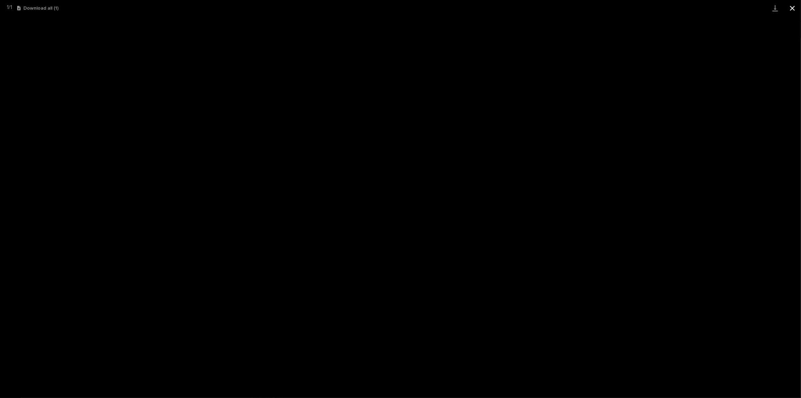
click at [788, 6] on button "Close gallery" at bounding box center [792, 8] width 17 height 16
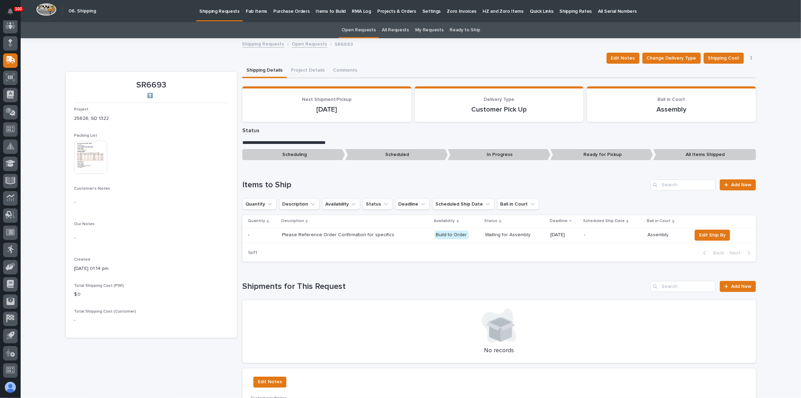
click at [218, 16] on link "Shipping Requests" at bounding box center [219, 10] width 46 height 20
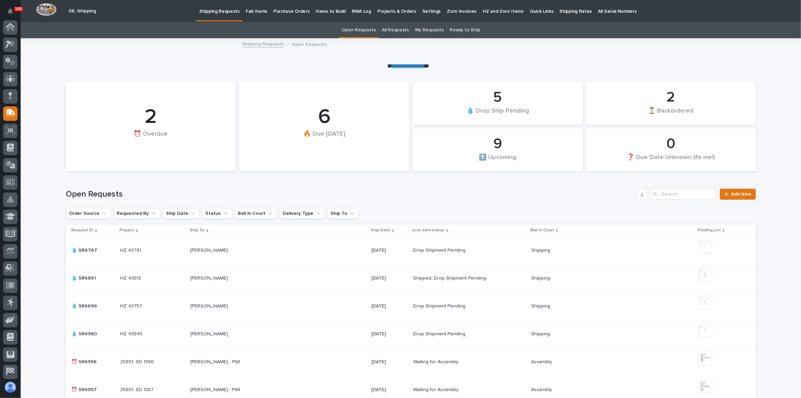
scroll to position [53, 0]
click at [251, 13] on p "Fab Items" at bounding box center [256, 7] width 21 height 14
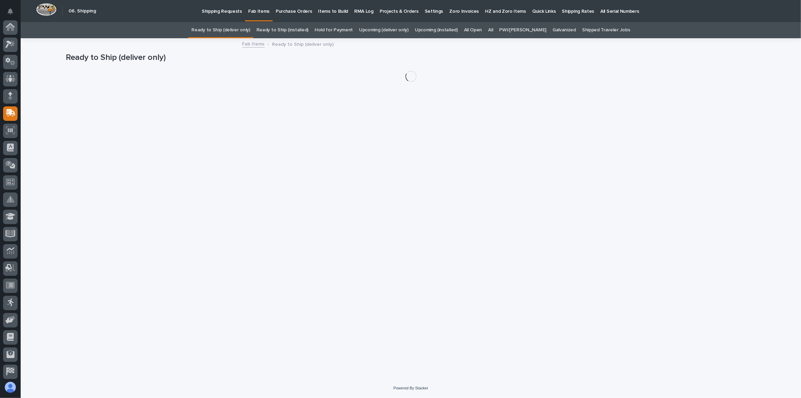
scroll to position [53, 0]
